Goal: Find specific page/section

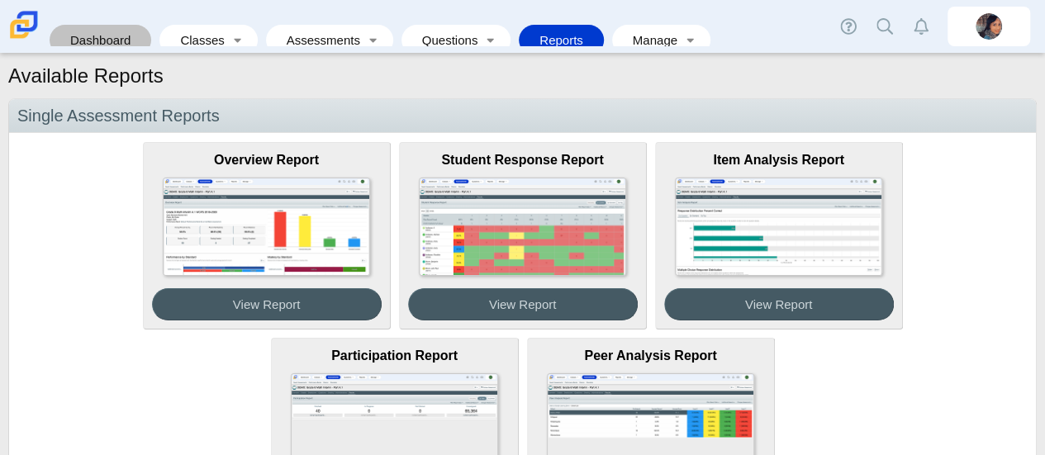
click at [122, 25] on link "Dashboard" at bounding box center [100, 40] width 85 height 31
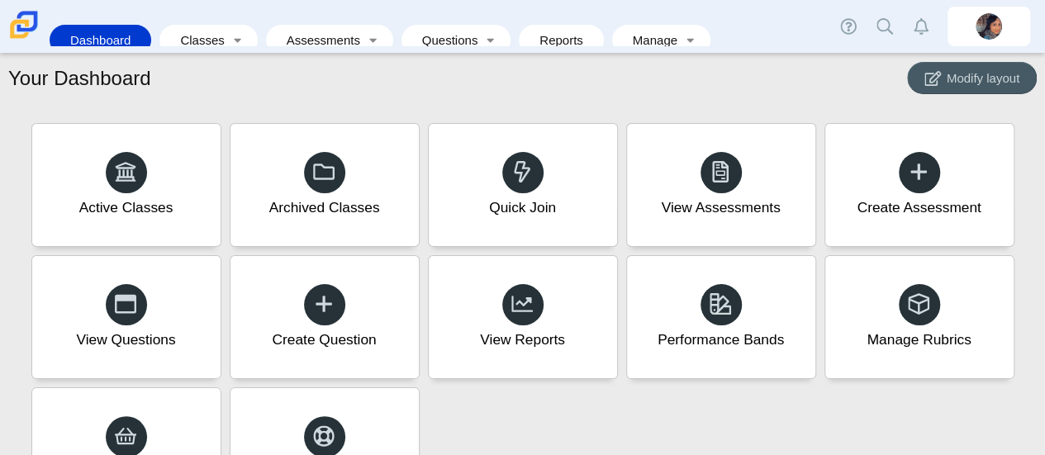
click at [94, 25] on link "Dashboard" at bounding box center [100, 40] width 85 height 31
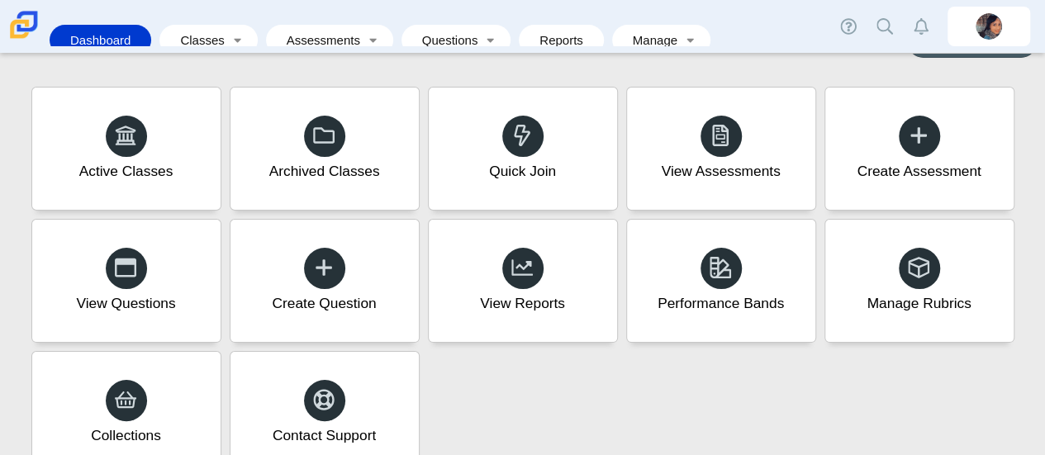
scroll to position [37, 0]
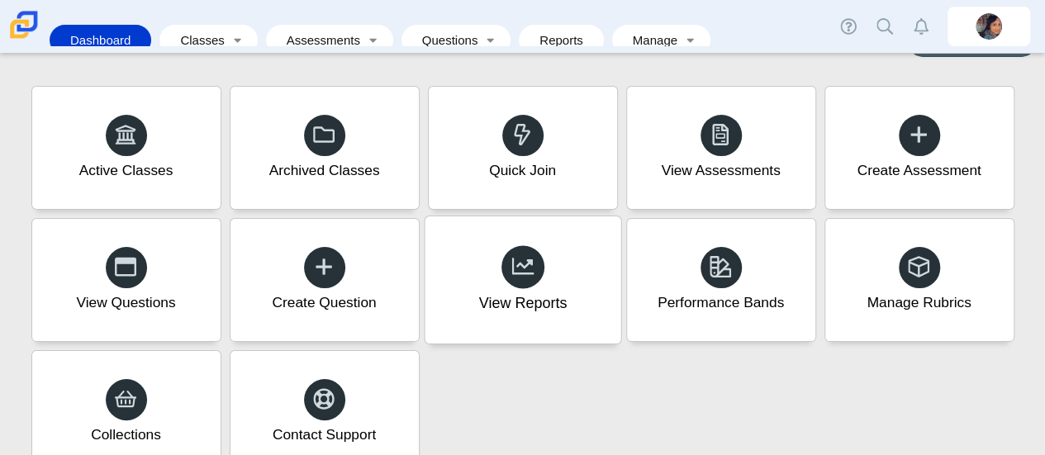
click at [525, 264] on use at bounding box center [522, 266] width 23 height 17
